Goal: Browse casually

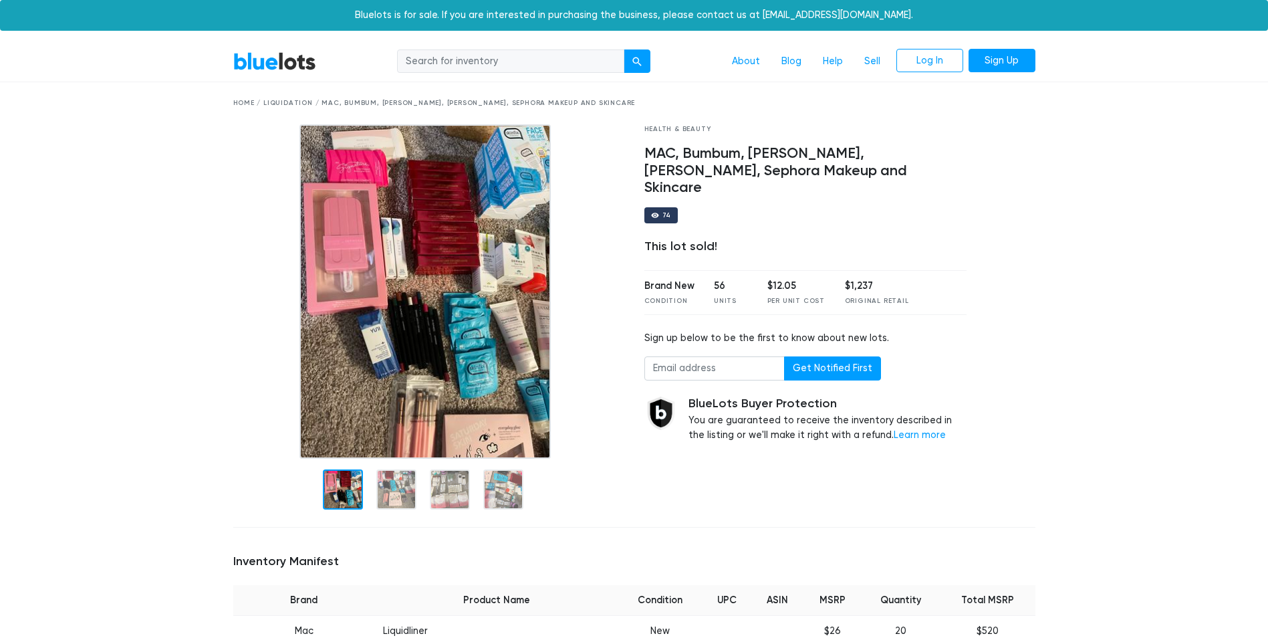
click at [527, 58] on input "search" at bounding box center [510, 61] width 227 height 24
click at [637, 61] on div "submit" at bounding box center [636, 61] width 9 height 9
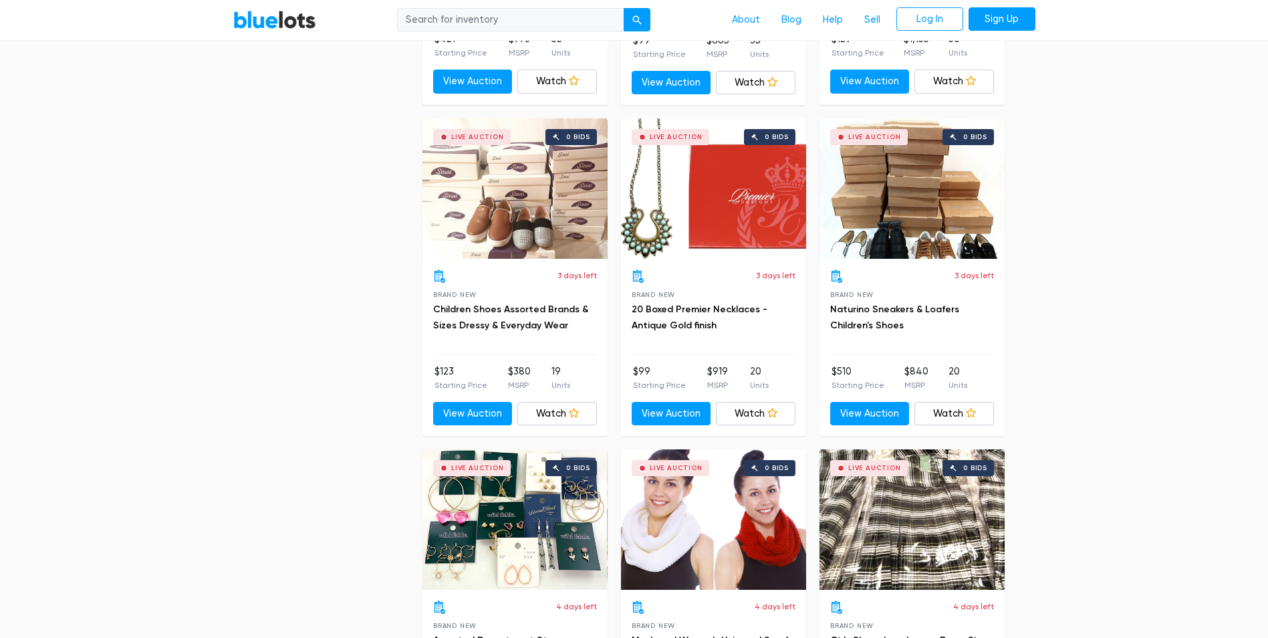
scroll to position [2674, 0]
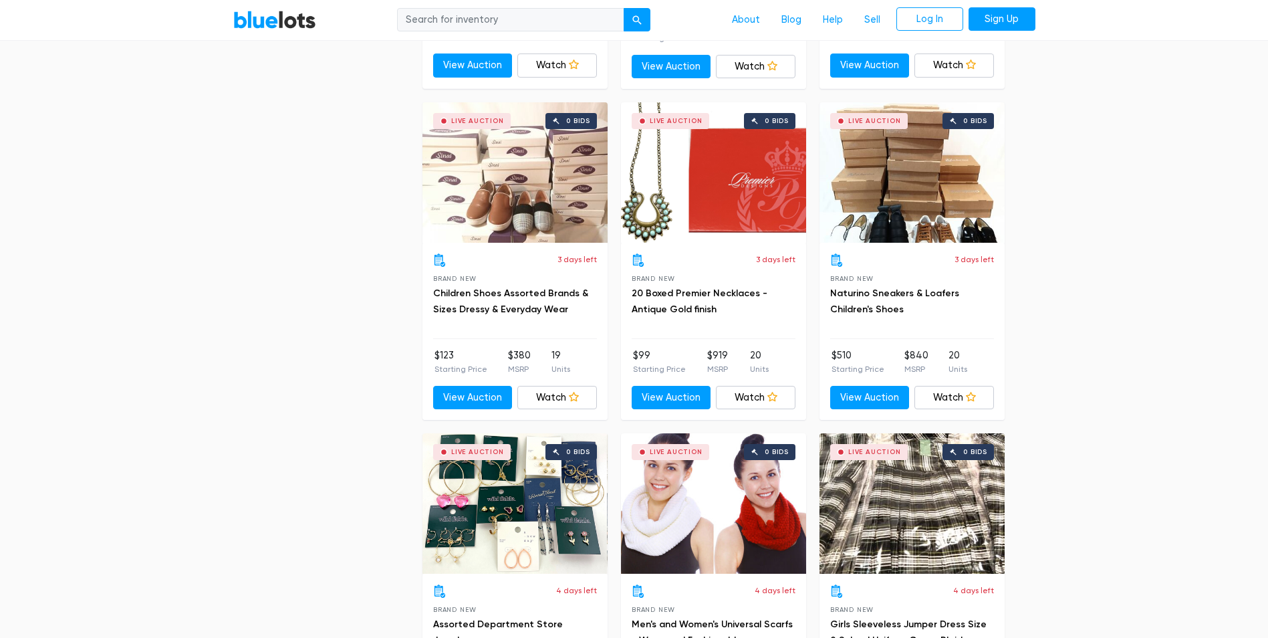
click at [495, 205] on div "Live Auction 0 bids" at bounding box center [514, 172] width 185 height 140
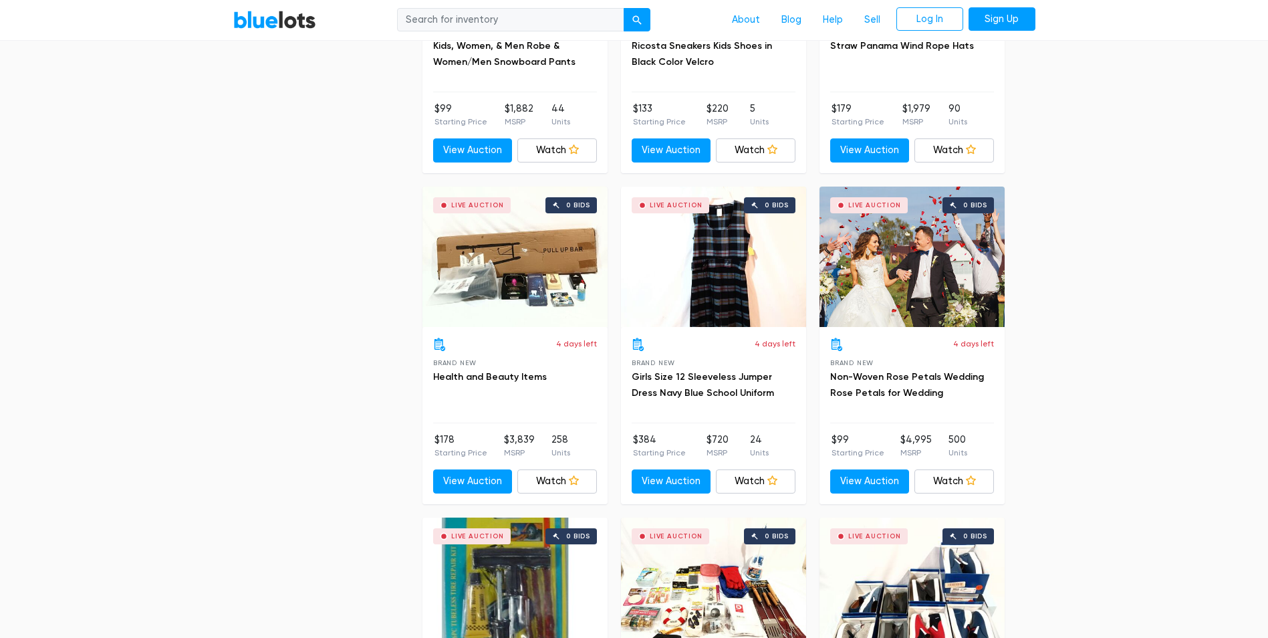
scroll to position [4612, 0]
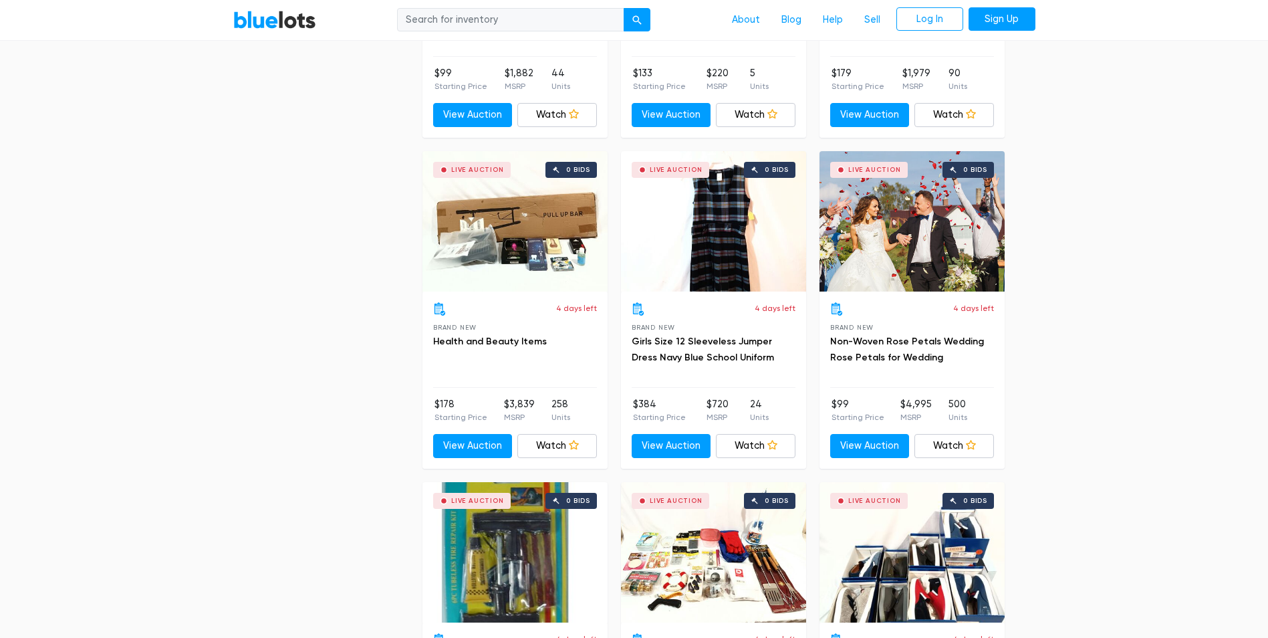
click at [507, 248] on div "Live Auction 0 bids" at bounding box center [514, 221] width 185 height 140
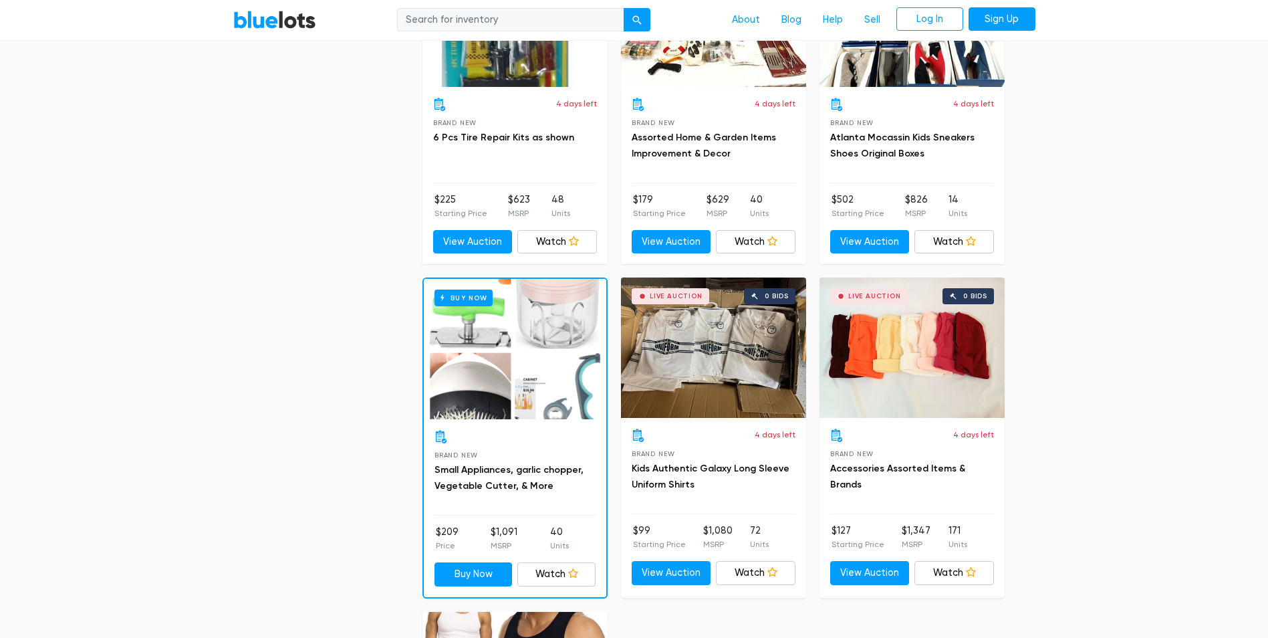
scroll to position [5124, 0]
